Goal: Task Accomplishment & Management: Use online tool/utility

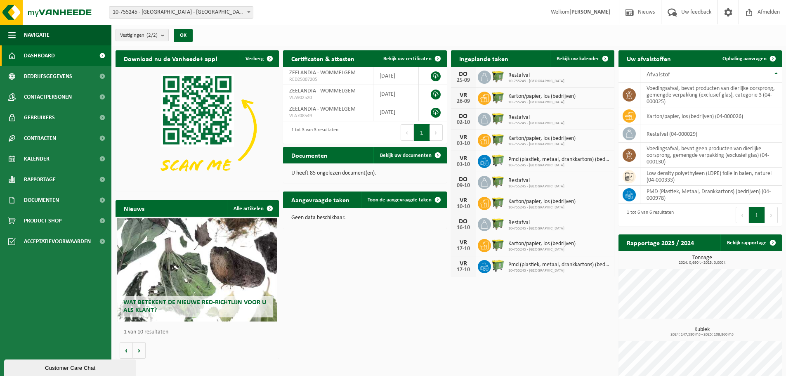
click at [165, 33] on b "submit" at bounding box center [164, 35] width 7 height 12
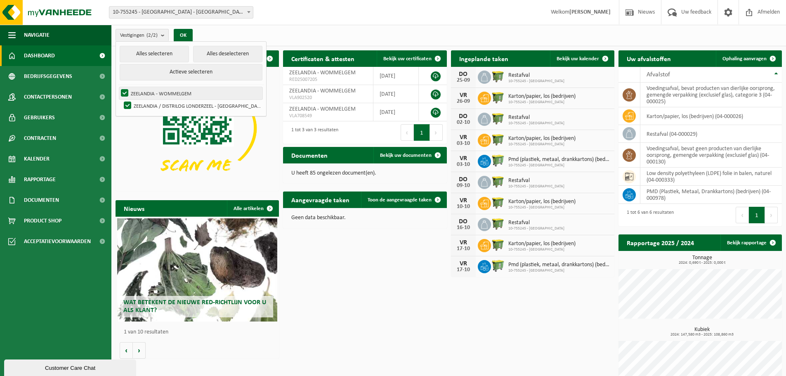
click at [165, 92] on label "ZEELANDIA - WOMMELGEM" at bounding box center [190, 93] width 143 height 12
click at [118, 87] on input "ZEELANDIA - WOMMELGEM" at bounding box center [118, 87] width 0 height 0
click at [164, 91] on label "ZEELANDIA - WOMMELGEM" at bounding box center [190, 93] width 143 height 12
click at [118, 87] on input "ZEELANDIA - WOMMELGEM" at bounding box center [118, 87] width 0 height 0
checkbox input "true"
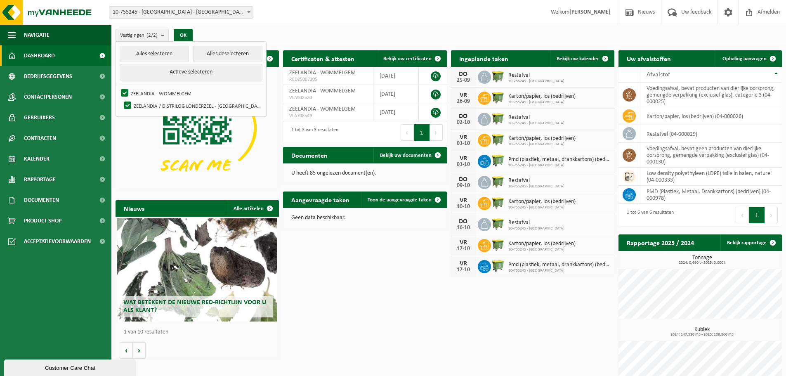
click at [101, 54] on span at bounding box center [102, 55] width 19 height 21
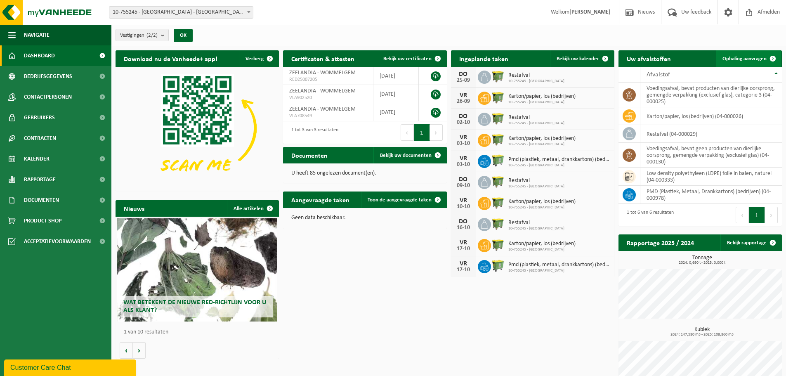
click at [734, 58] on span "Ophaling aanvragen" at bounding box center [744, 58] width 44 height 5
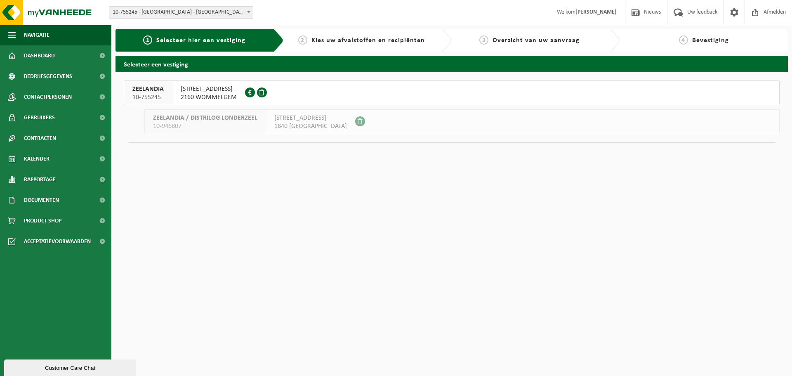
click at [206, 91] on span "[STREET_ADDRESS]" at bounding box center [209, 89] width 56 height 8
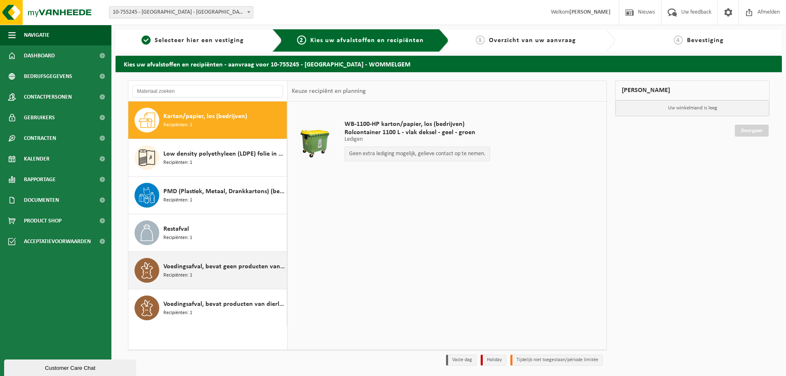
click at [214, 278] on div "Voedingsafval, bevat geen producten van dierlijke oorsprong, gemengde verpakkin…" at bounding box center [223, 270] width 121 height 25
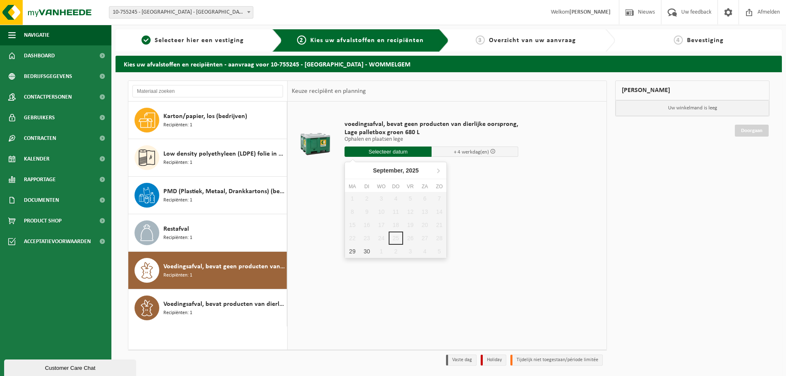
click at [392, 150] on input "text" at bounding box center [387, 151] width 87 height 10
click at [351, 250] on div "29" at bounding box center [352, 251] width 14 height 13
type input "Van 2025-09-29"
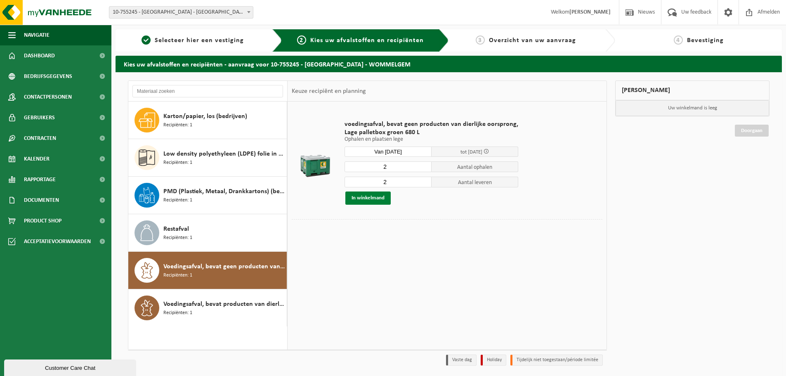
click at [359, 196] on button "In winkelmand" at bounding box center [367, 197] width 45 height 13
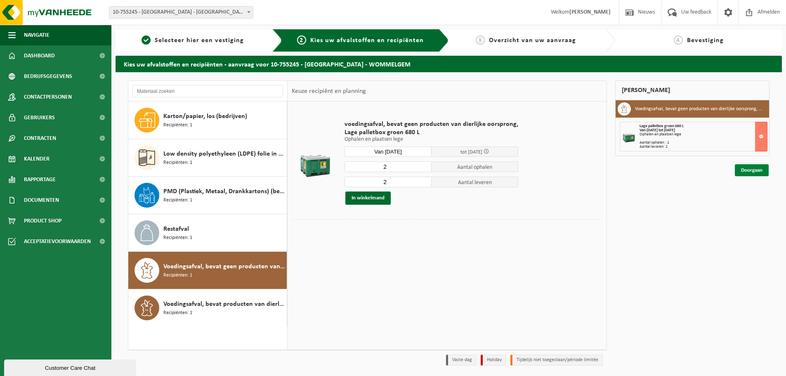
click at [751, 172] on link "Doorgaan" at bounding box center [752, 170] width 34 height 12
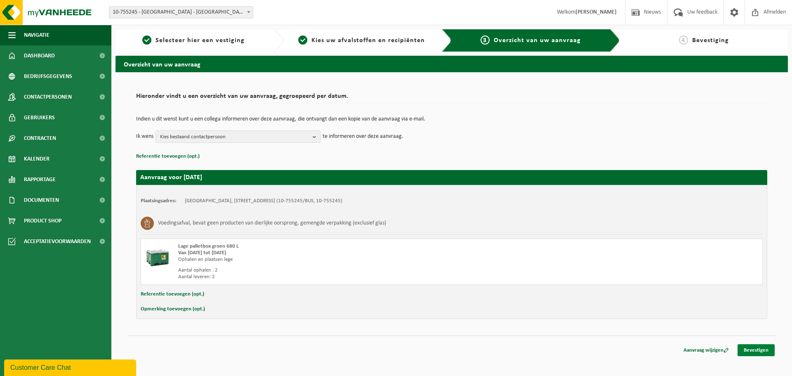
click at [754, 351] on link "Bevestigen" at bounding box center [756, 350] width 37 height 12
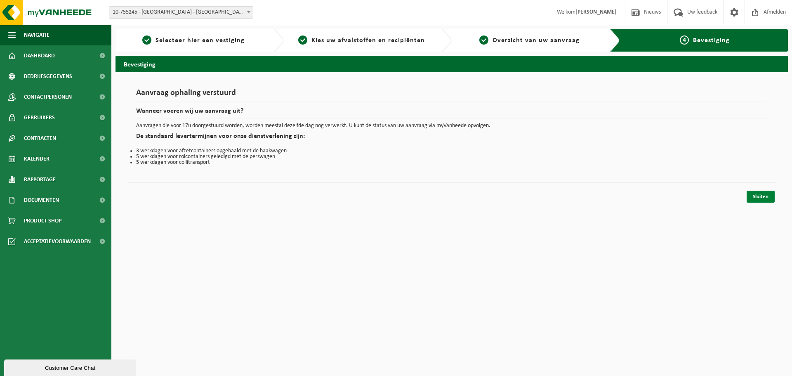
click at [762, 193] on link "Sluiten" at bounding box center [761, 197] width 28 height 12
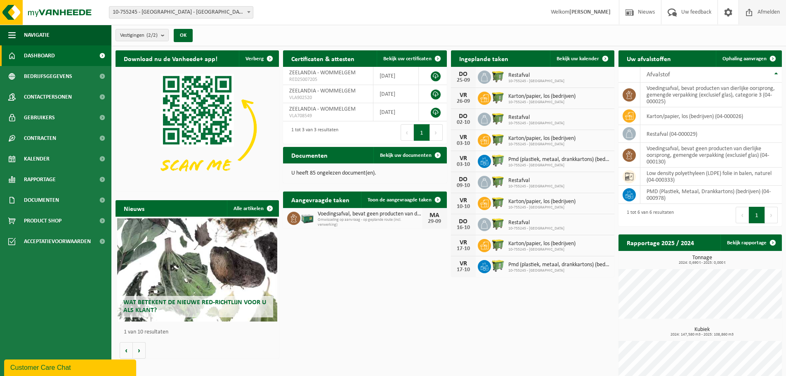
click at [770, 12] on span "Afmelden" at bounding box center [768, 12] width 26 height 24
